Goal: Check status: Check status

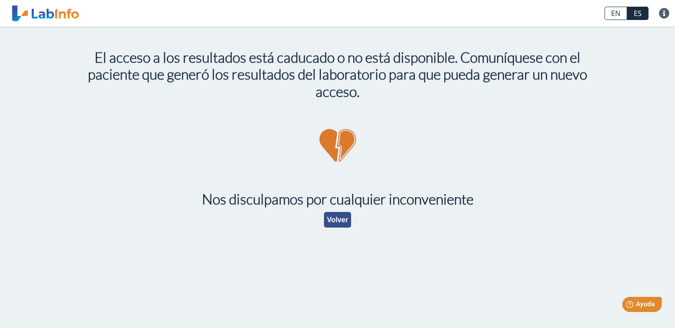
click at [337, 220] on button "Volver" at bounding box center [338, 220] width 28 height 16
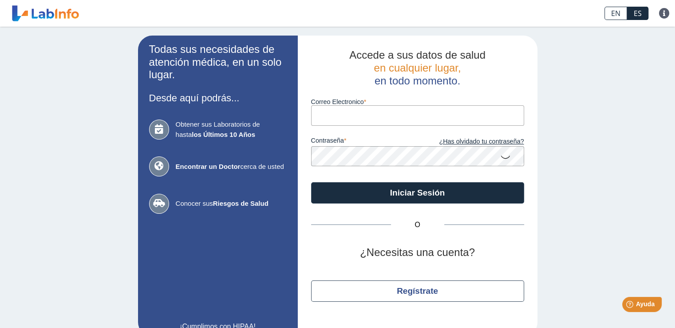
click at [318, 117] on input "Correo Electronico" at bounding box center [417, 115] width 213 height 20
click at [328, 121] on input "Correo Electronico" at bounding box center [417, 115] width 213 height 20
type input "shary5574@yahoo.com"
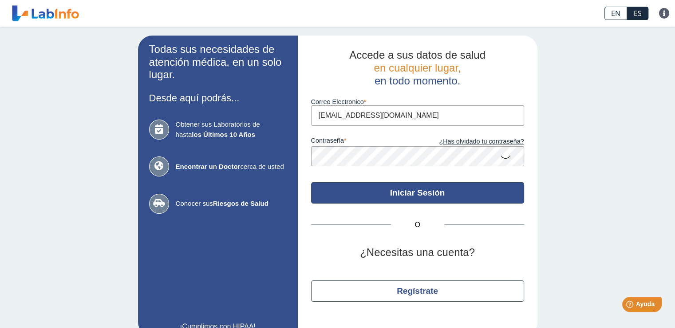
click at [367, 197] on button "Iniciar Sesión" at bounding box center [417, 192] width 213 height 21
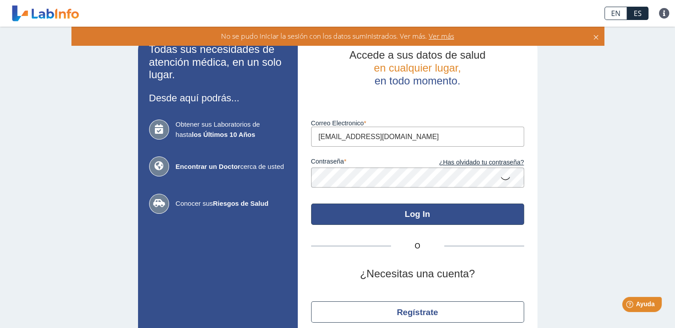
click at [385, 211] on button "Log In" at bounding box center [417, 213] width 213 height 21
click at [383, 208] on button "Log In" at bounding box center [417, 213] width 213 height 21
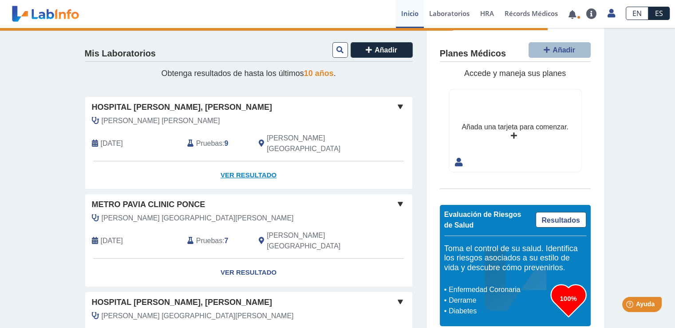
click at [246, 165] on link "Ver Resultado" at bounding box center [248, 175] width 327 height 28
click at [240, 161] on link "Ver Resultado" at bounding box center [248, 175] width 327 height 28
click at [258, 167] on link "Ver Resultado" at bounding box center [248, 175] width 327 height 28
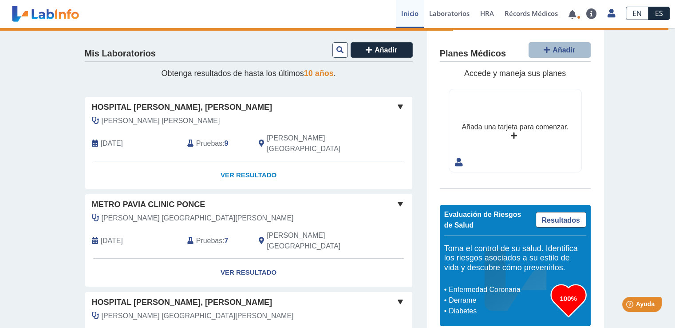
click at [258, 167] on link "Ver Resultado" at bounding box center [248, 175] width 327 height 28
click at [258, 163] on link "Ver Resultado" at bounding box center [248, 175] width 327 height 28
click at [211, 138] on span "Pruebas" at bounding box center [209, 143] width 26 height 11
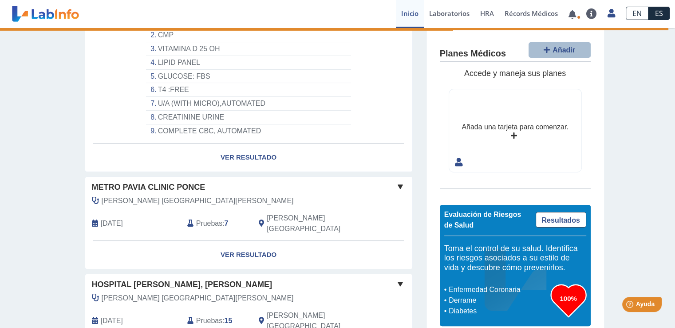
scroll to position [178, 0]
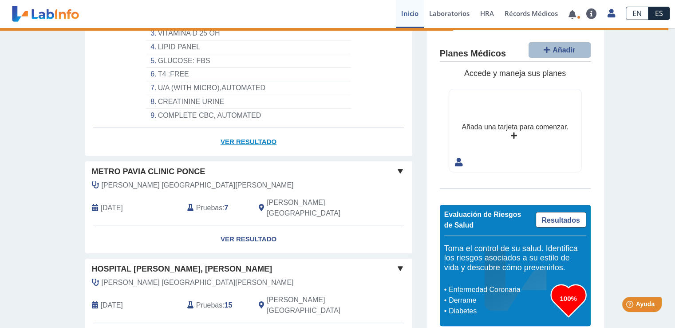
click at [250, 132] on link "Ver Resultado" at bounding box center [248, 142] width 327 height 28
click at [238, 132] on link "Ver Resultado" at bounding box center [248, 142] width 327 height 28
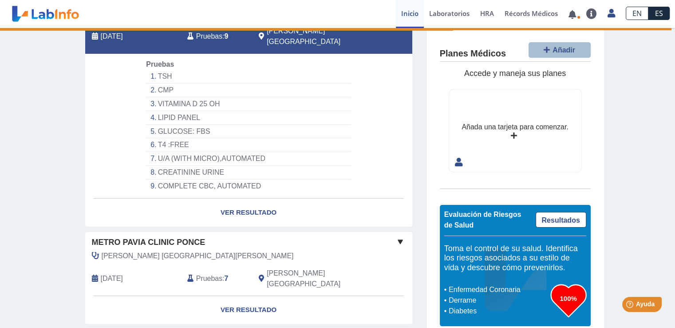
scroll to position [44, 0]
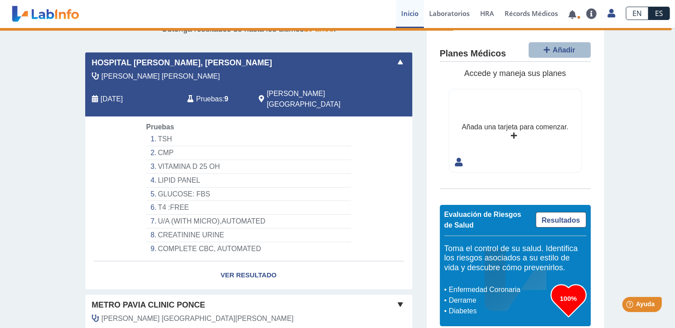
click at [246, 71] on div "Matos Figueroa, Jorge" at bounding box center [228, 76] width 287 height 11
click at [235, 262] on link "Ver Resultado" at bounding box center [248, 275] width 327 height 28
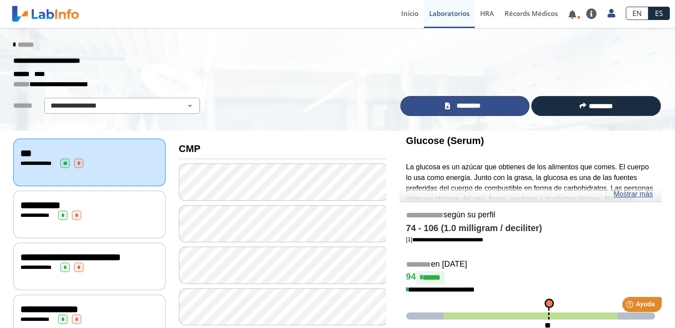
click at [448, 107] on link "*********" at bounding box center [465, 106] width 130 height 20
